Goal: Check status: Check status

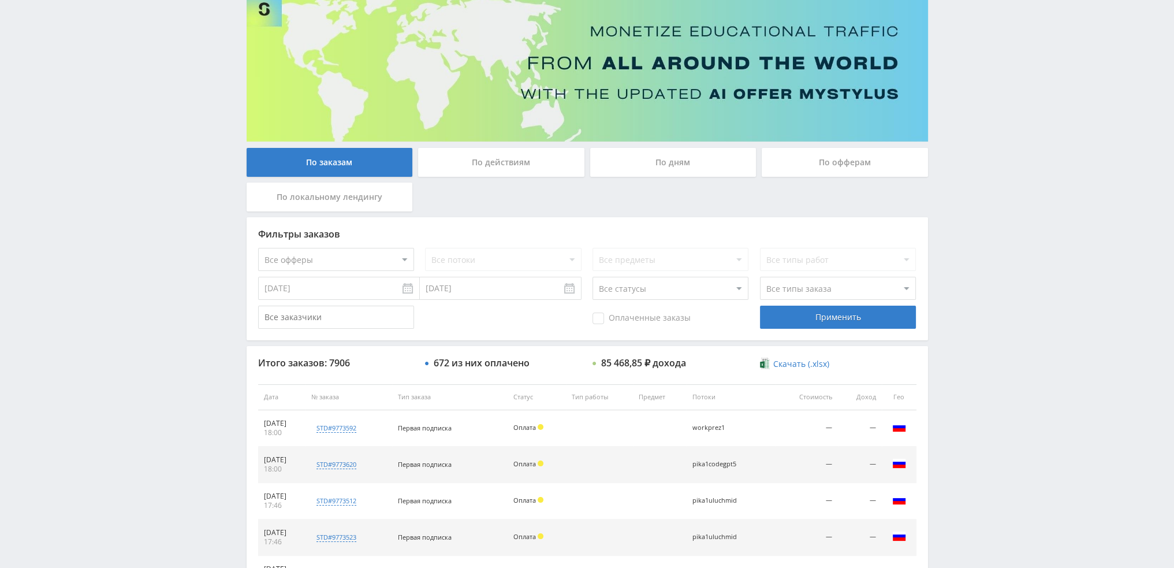
scroll to position [58, 0]
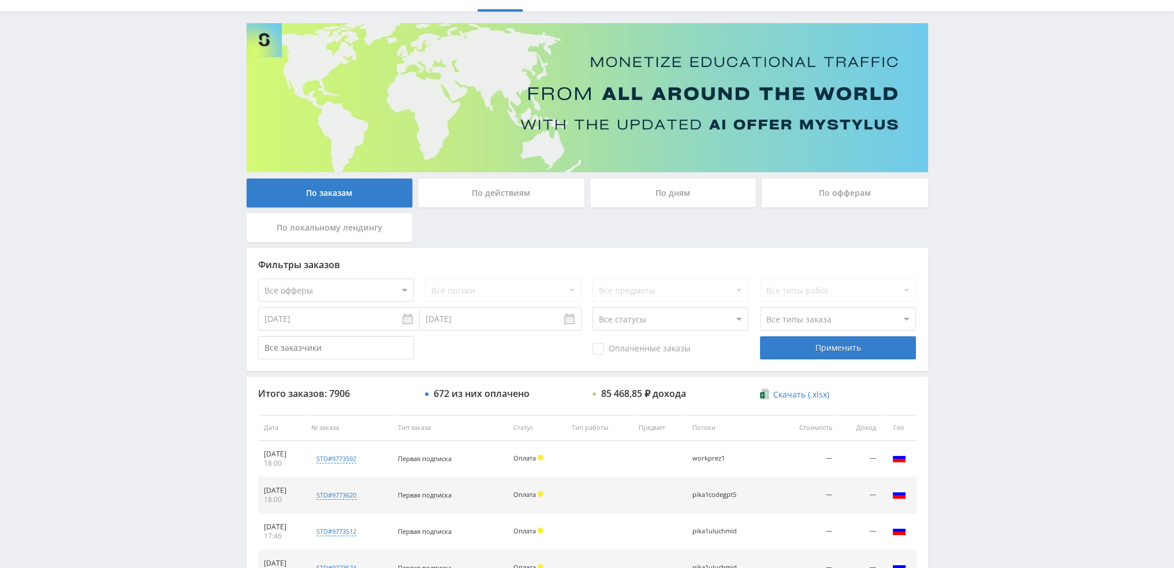
click at [679, 187] on div "По дням" at bounding box center [673, 192] width 166 height 29
click at [0, 0] on input "По дням" at bounding box center [0, 0] width 0 height 0
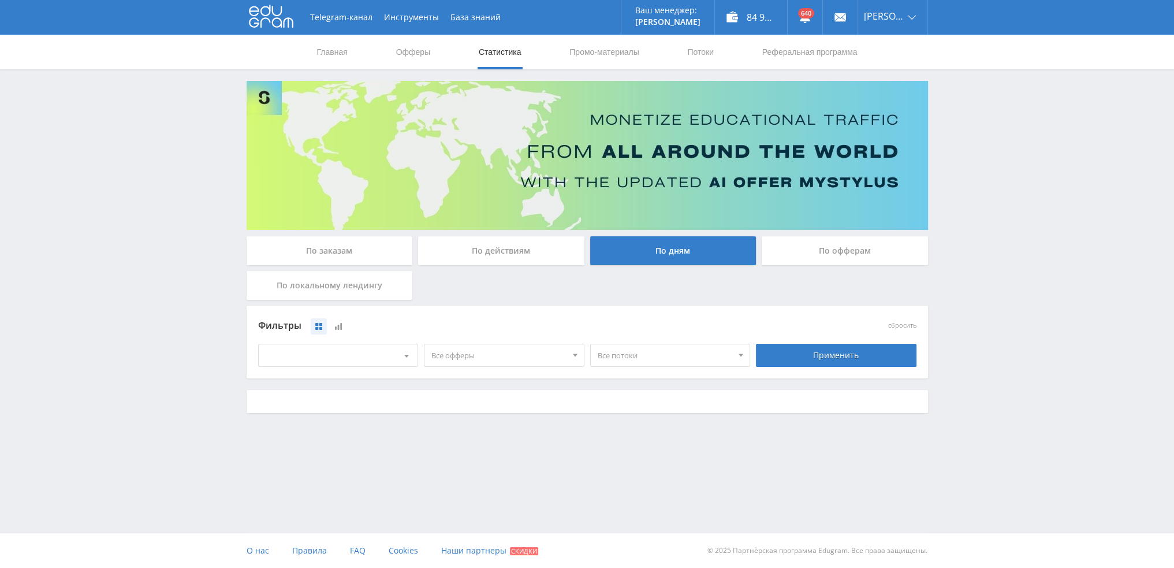
scroll to position [0, 0]
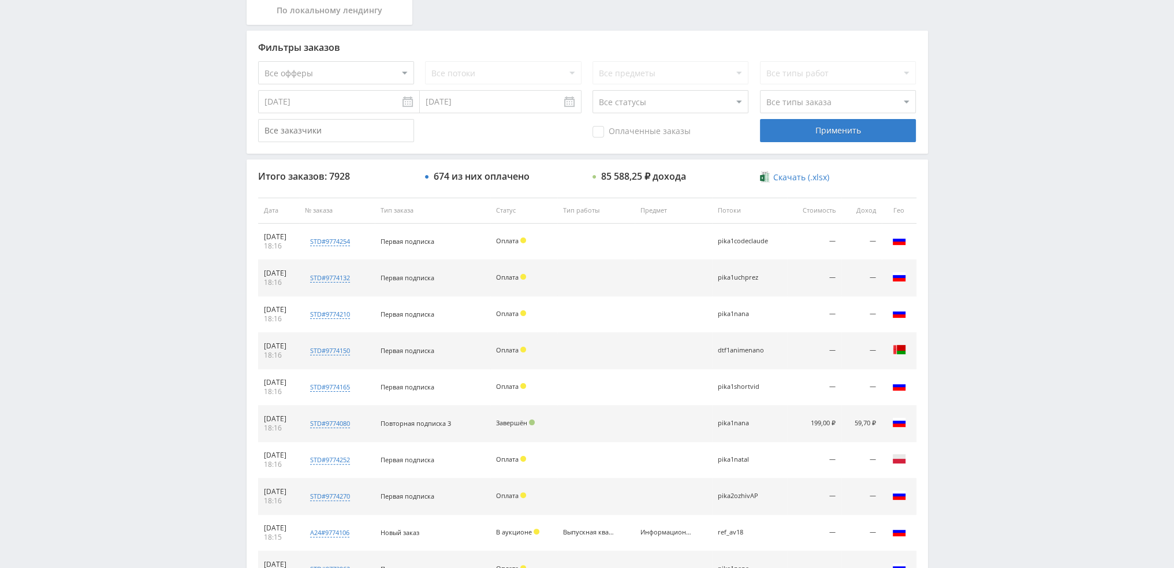
scroll to position [400, 0]
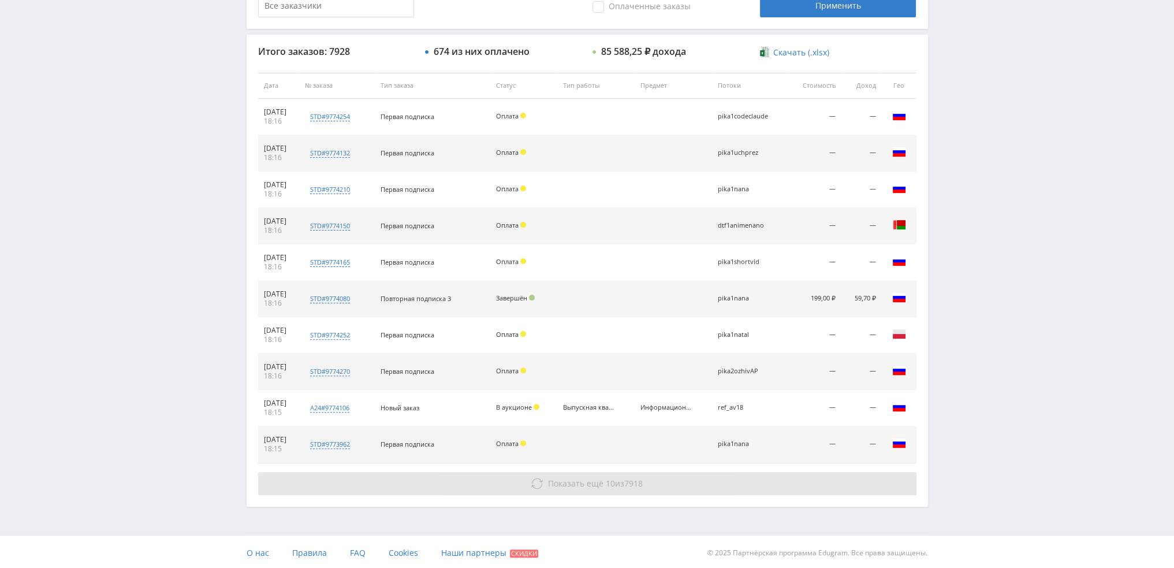
click at [595, 480] on span "Показать ещё" at bounding box center [575, 482] width 55 height 11
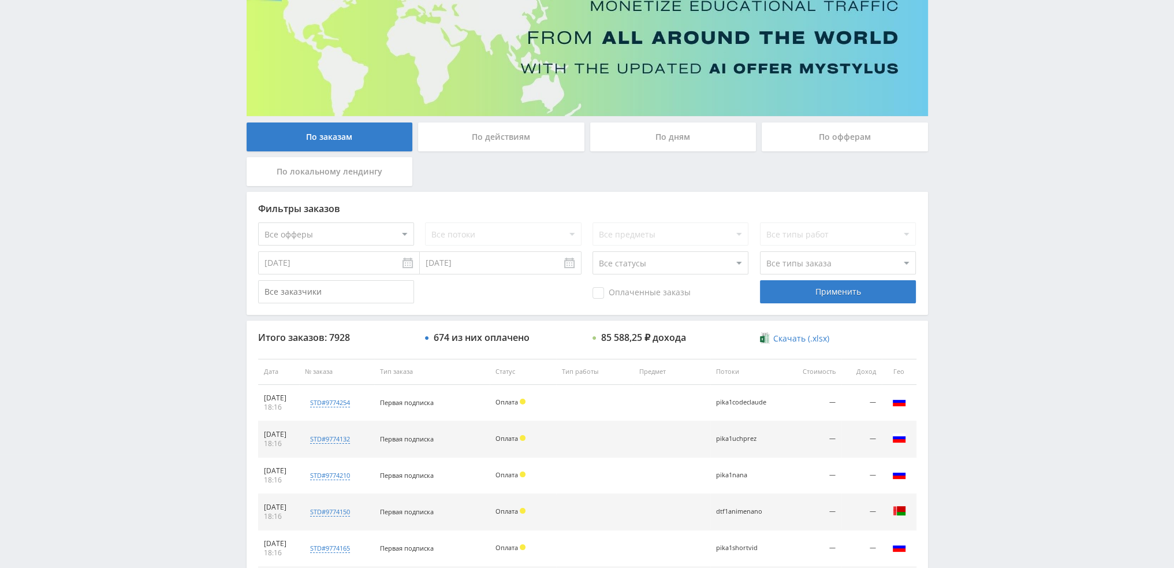
scroll to position [0, 0]
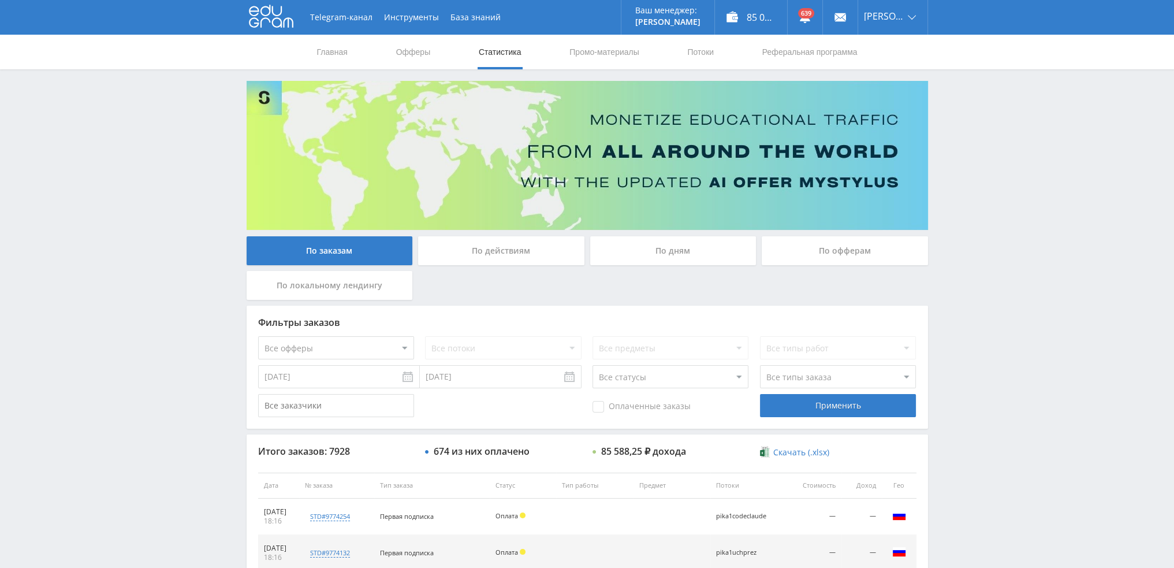
click at [717, 258] on div "По дням" at bounding box center [673, 250] width 166 height 29
click at [0, 0] on input "По дням" at bounding box center [0, 0] width 0 height 0
